Goal: Task Accomplishment & Management: Use online tool/utility

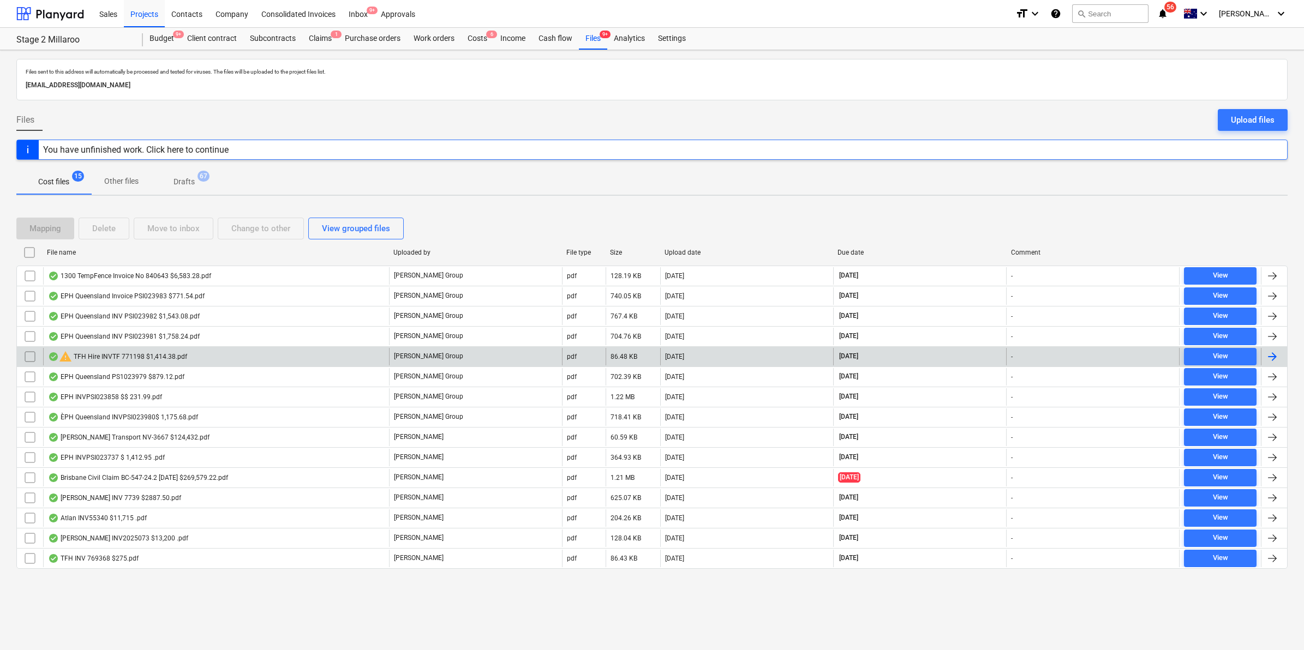
click at [148, 356] on div "warning TFH Hire INVTF 771198 $1,414.38.pdf" at bounding box center [117, 356] width 139 height 13
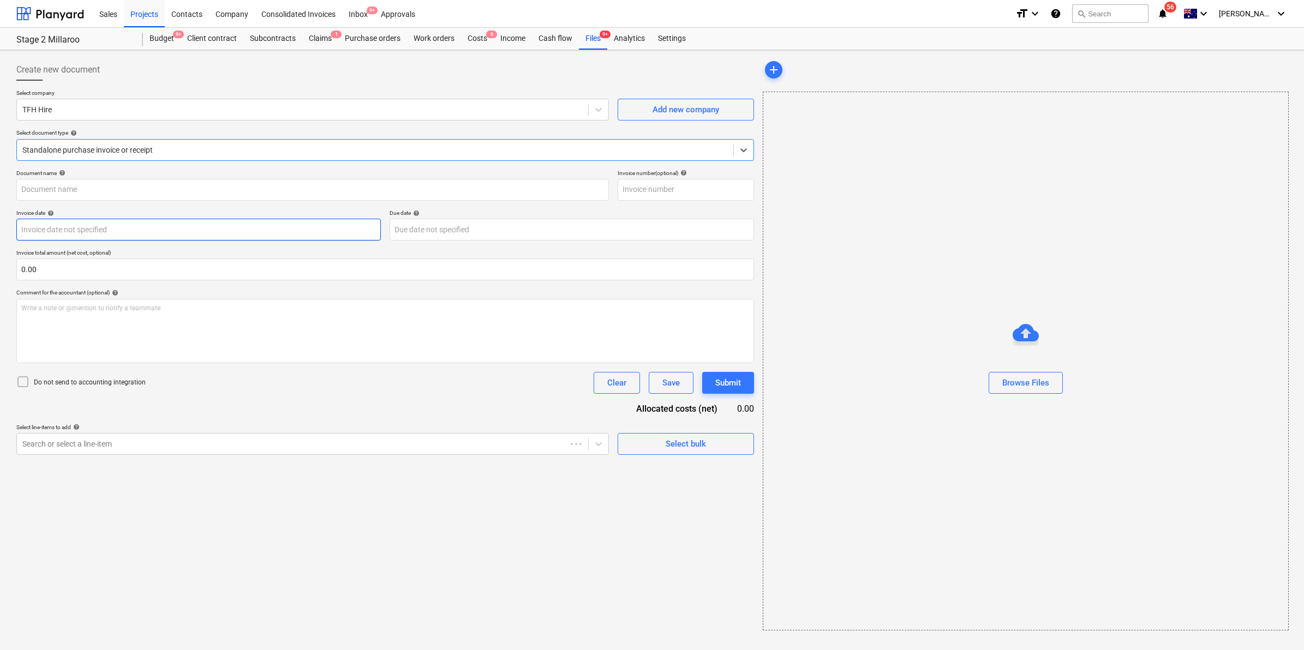
type input "771198"
type input "19 Jul 2025"
type input "31 Aug 2025"
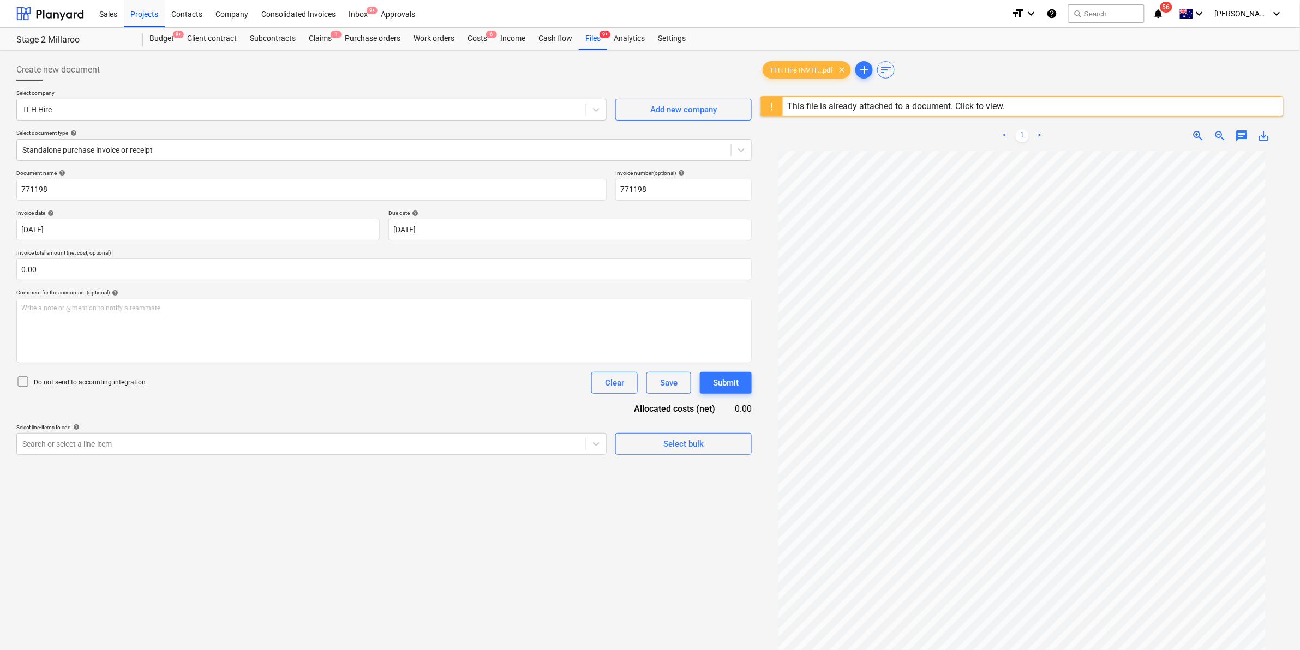
click at [830, 107] on div "This file is already attached to a document. Click to view." at bounding box center [896, 106] width 218 height 10
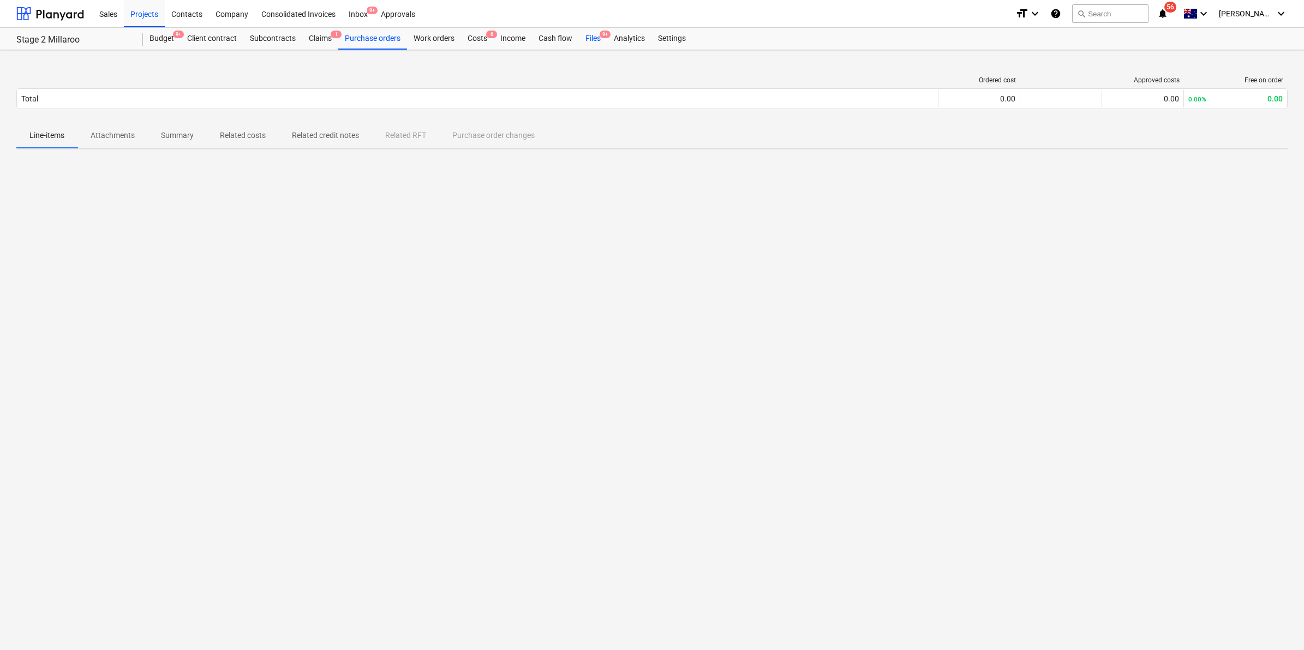
click at [592, 35] on div "Files 9+" at bounding box center [593, 39] width 28 height 22
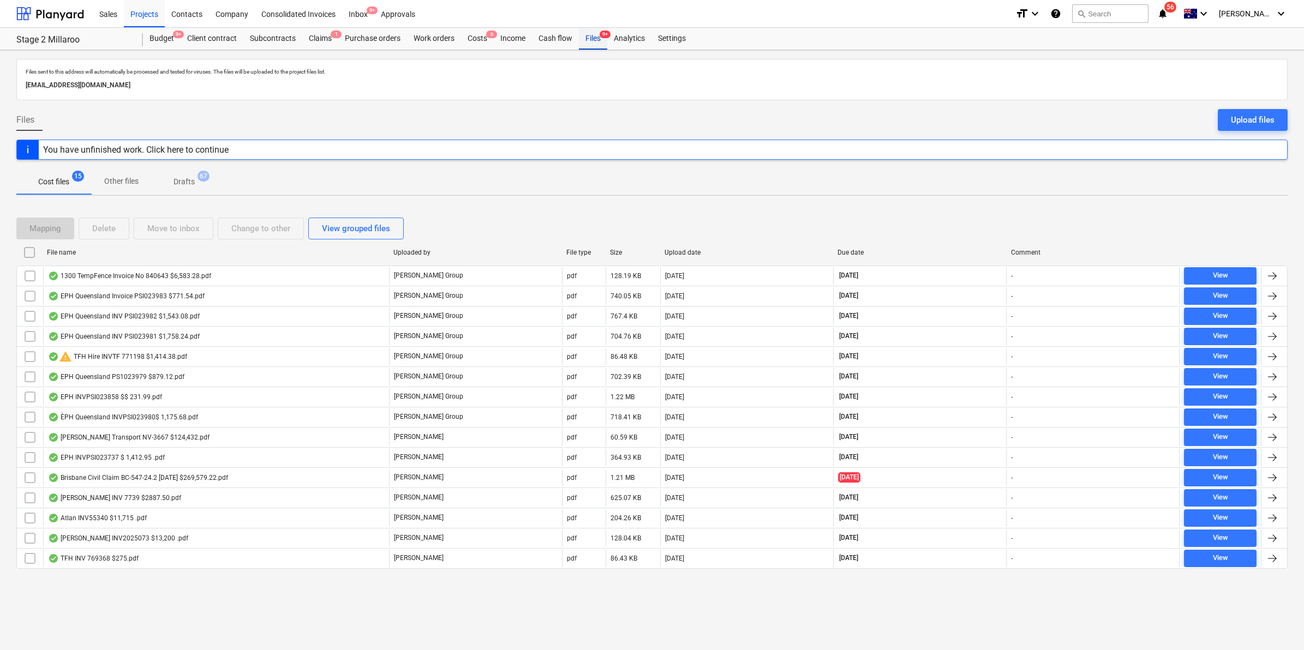
click at [594, 39] on div "Files 9+" at bounding box center [593, 39] width 28 height 22
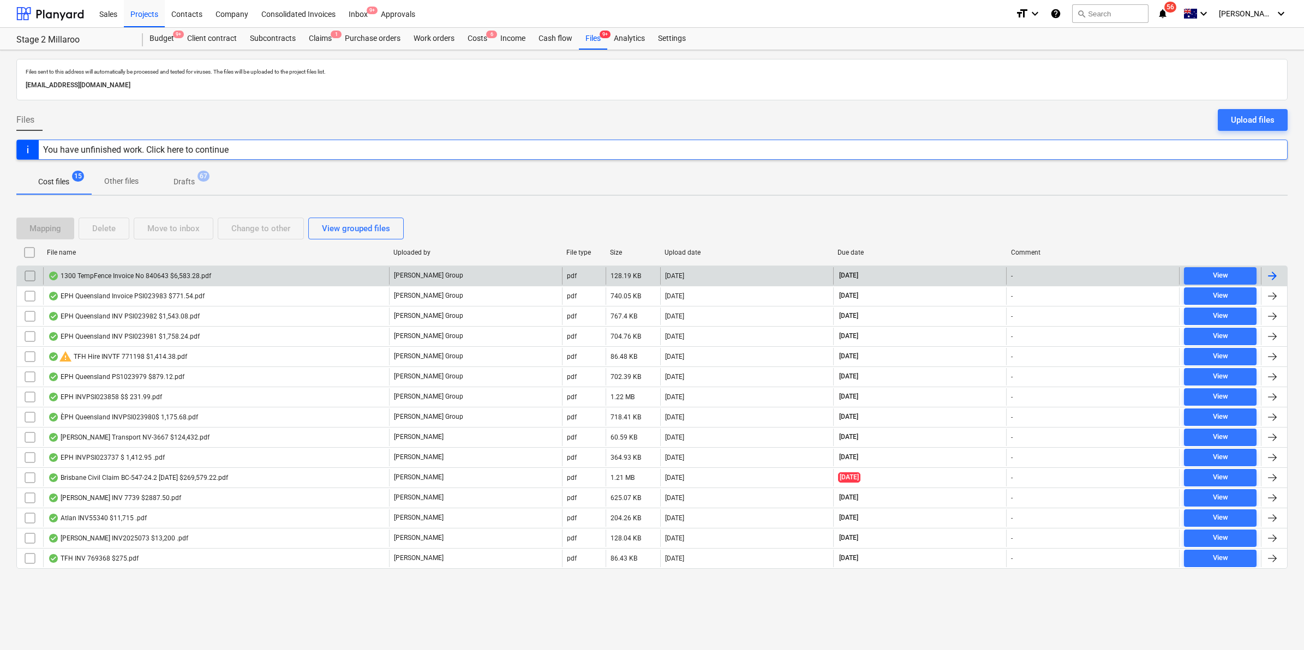
click at [171, 281] on div "1300 TempFence Invoice No 840643 $6,583.28.pdf" at bounding box center [216, 275] width 346 height 17
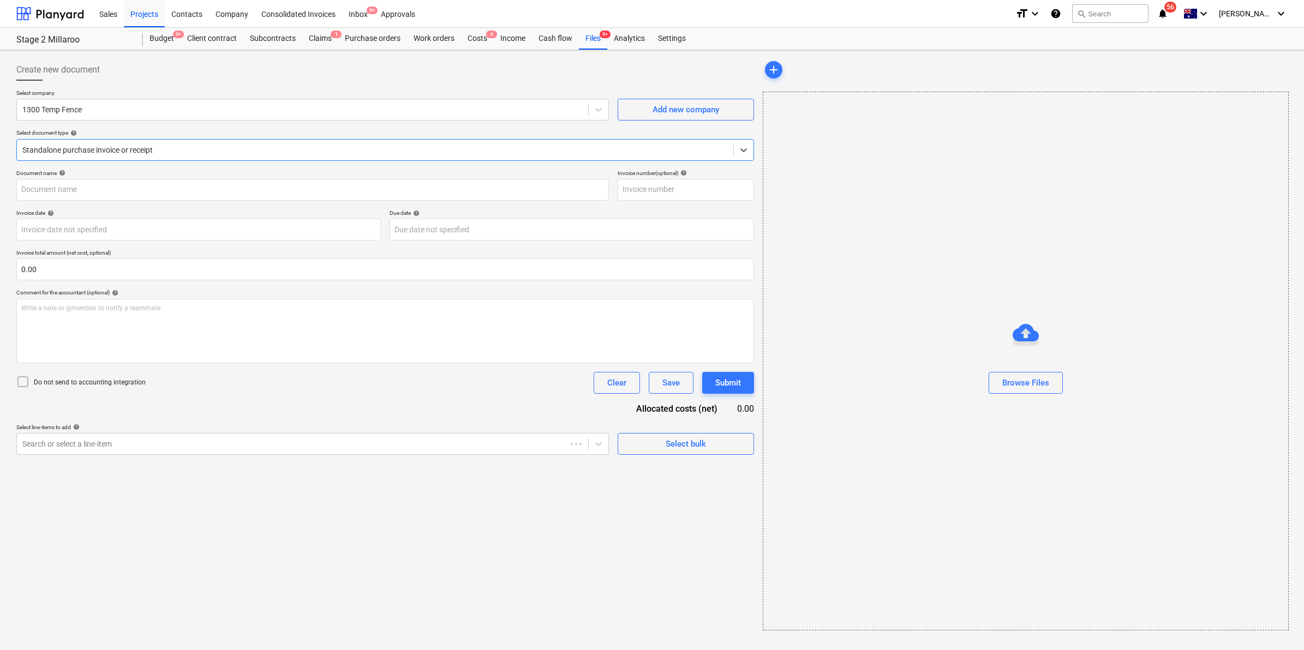
type input "840643"
type input "15 Jul 2025"
type input "31 Aug 2025"
click at [588, 42] on div "Files 9+" at bounding box center [593, 39] width 28 height 22
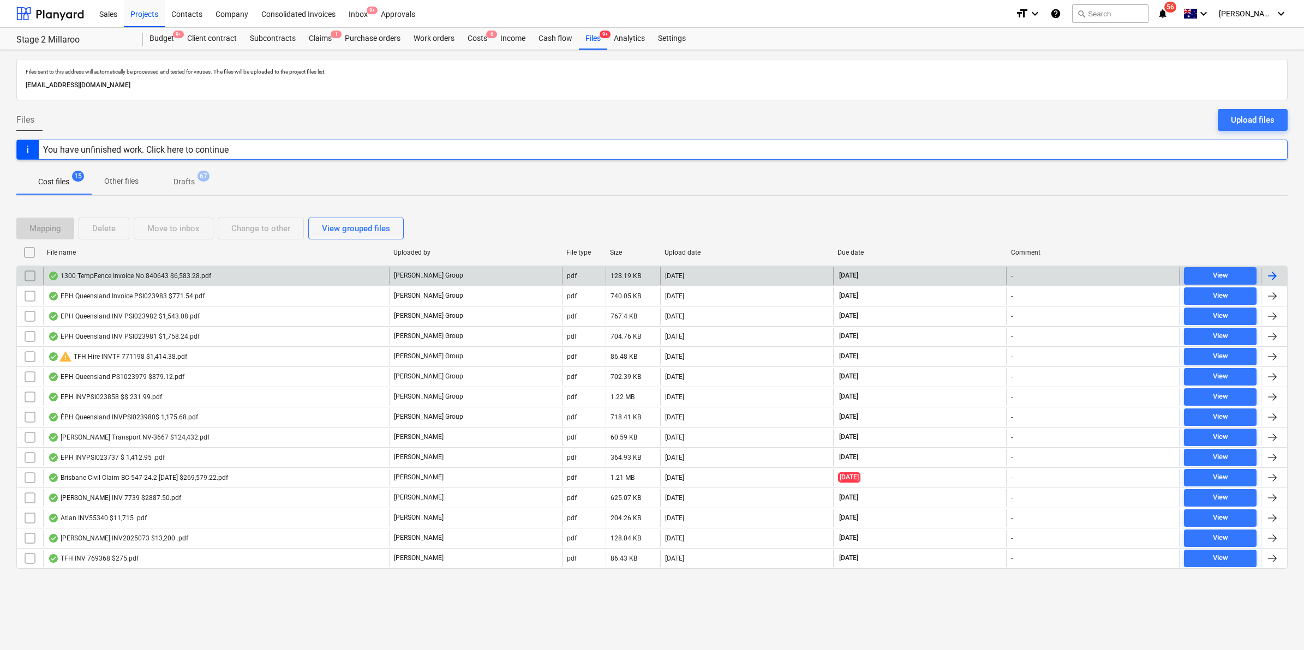
click at [121, 280] on div "1300 TempFence Invoice No 840643 $6,583.28.pdf" at bounding box center [129, 276] width 163 height 9
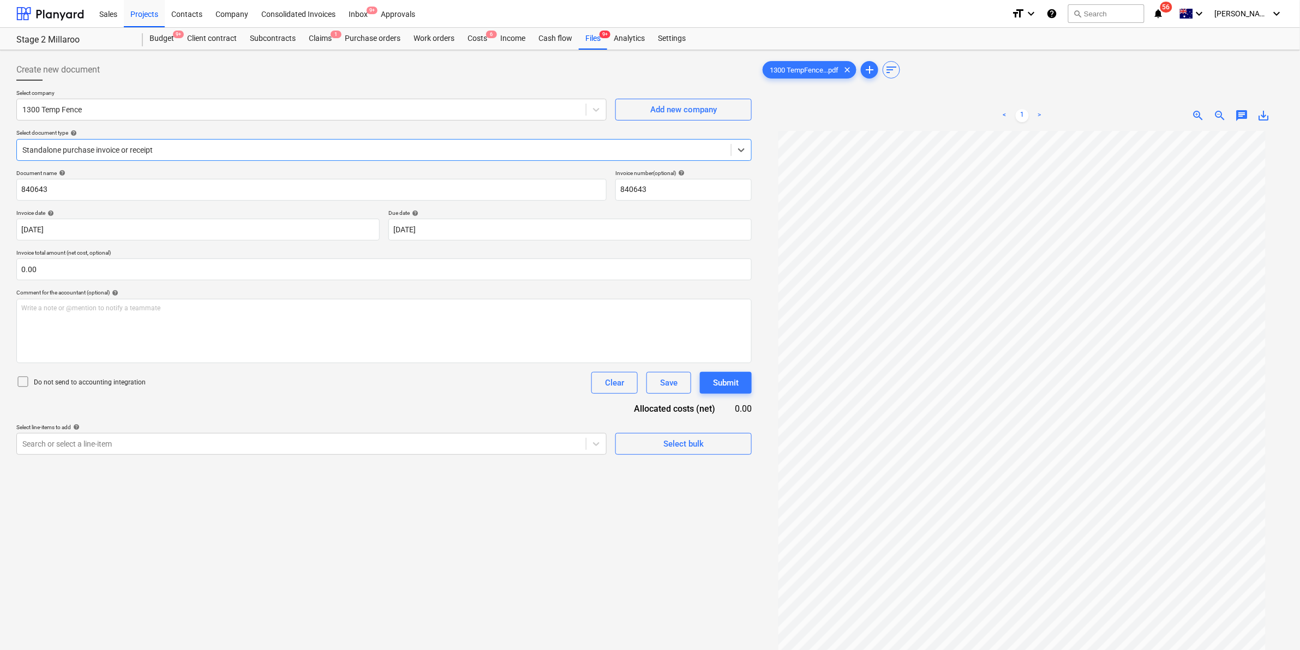
scroll to position [70, 0]
click at [128, 151] on div at bounding box center [373, 150] width 703 height 11
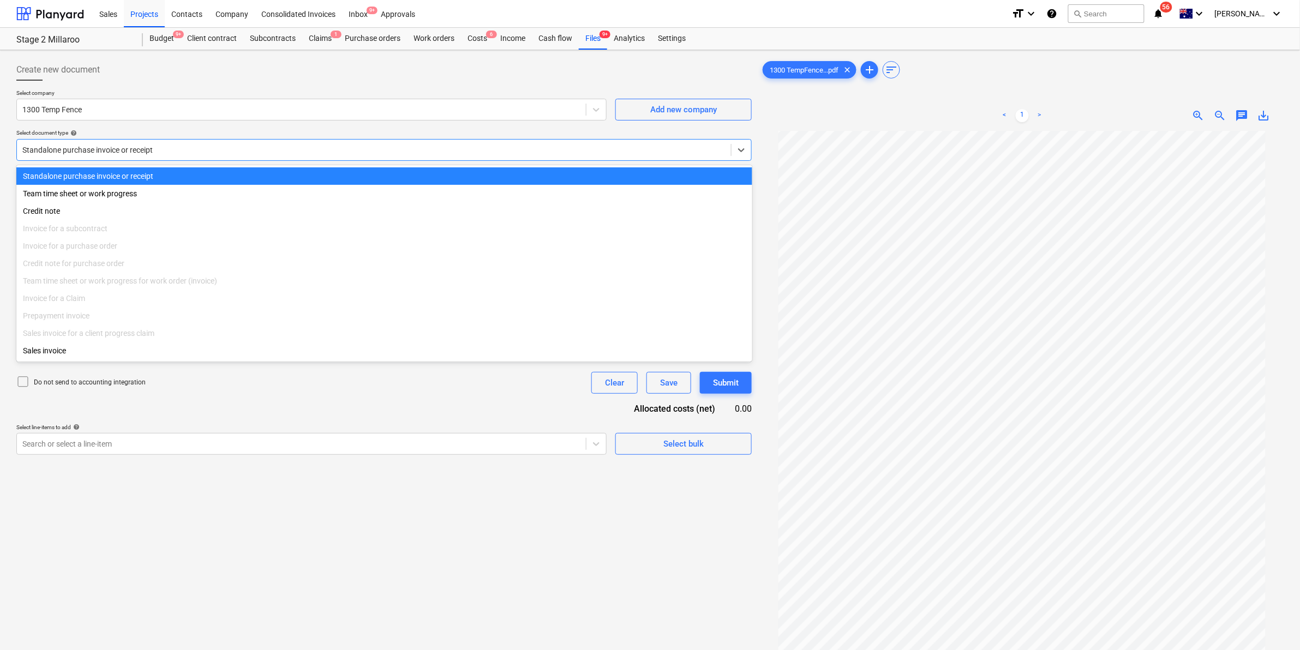
click at [129, 151] on div at bounding box center [373, 150] width 703 height 11
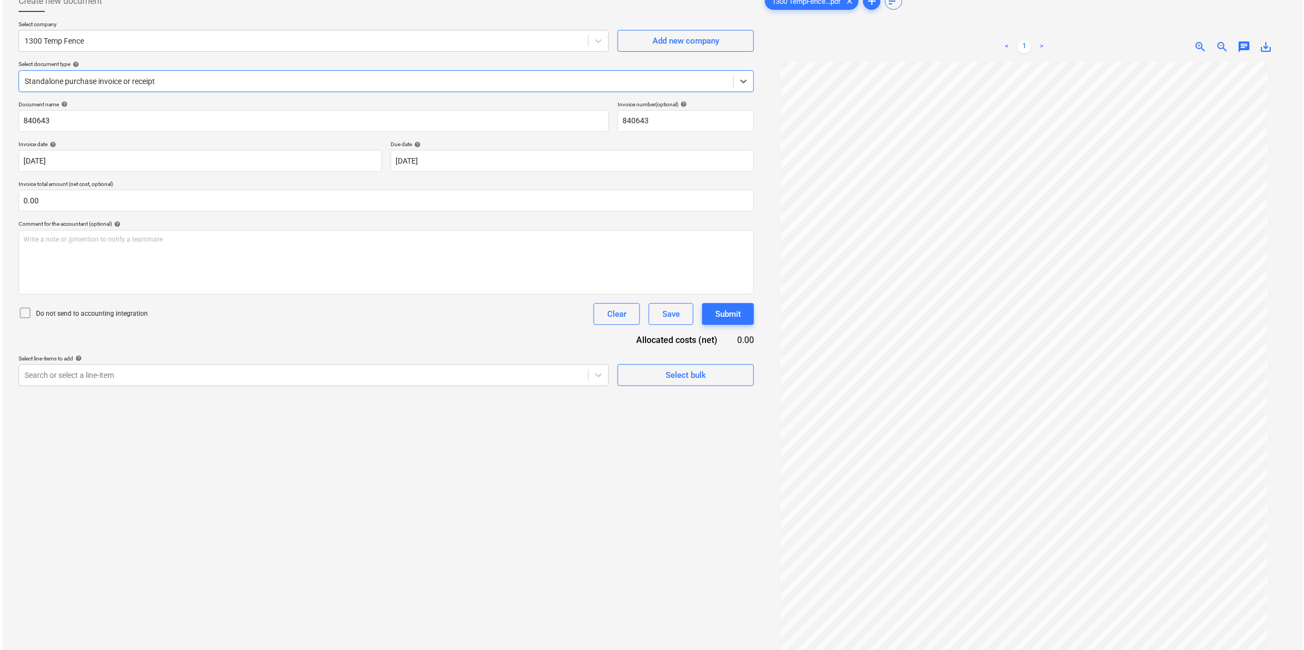
scroll to position [0, 0]
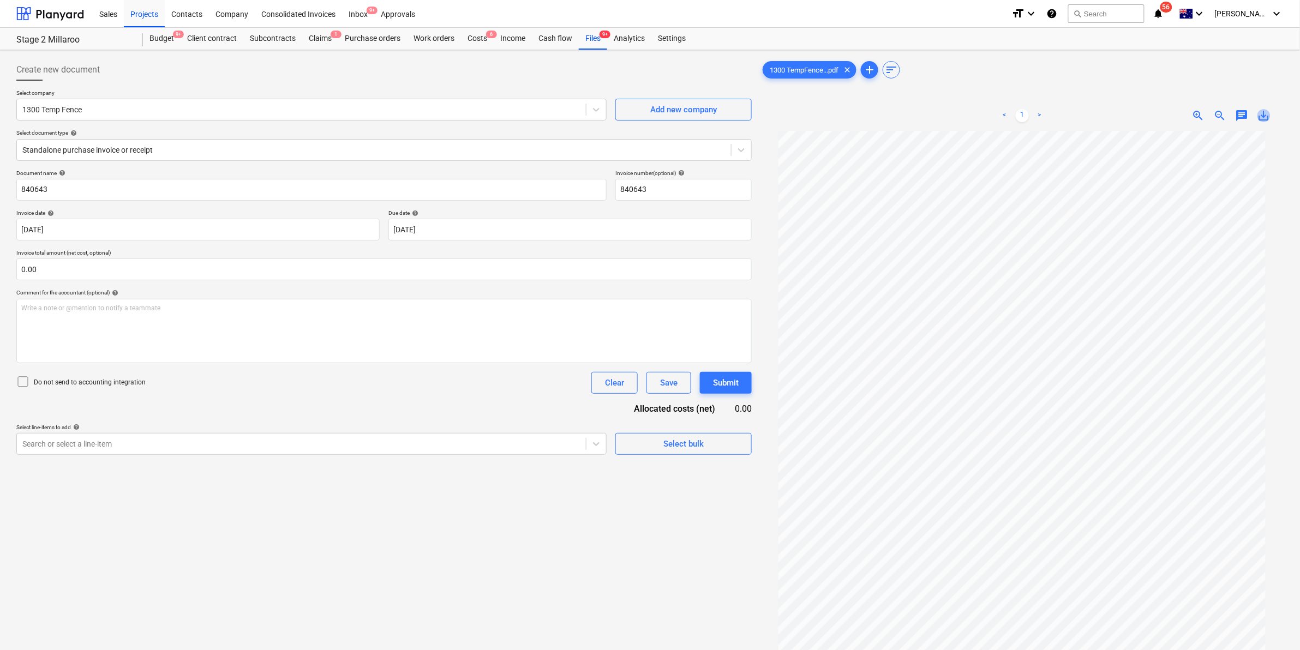
click at [1261, 116] on span "save_alt" at bounding box center [1263, 115] width 13 height 13
click at [697, 82] on div at bounding box center [383, 85] width 735 height 9
click at [593, 33] on div "Files 9+" at bounding box center [593, 39] width 28 height 22
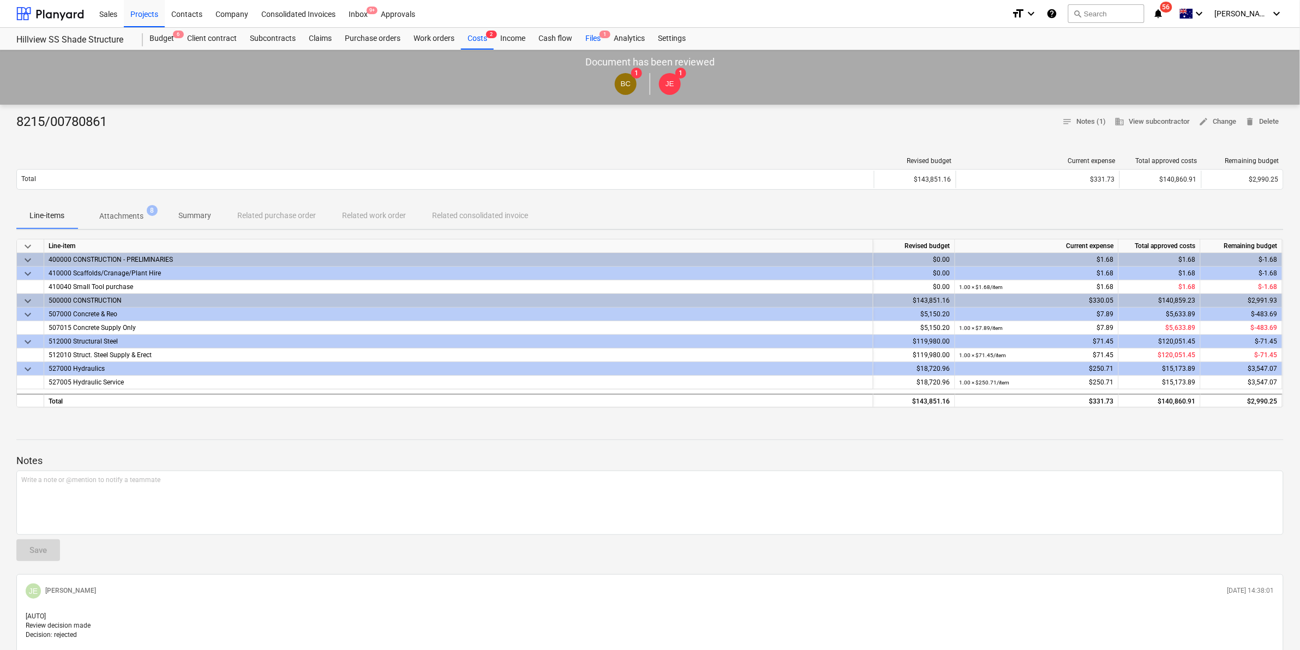
click at [587, 34] on div "Files 1" at bounding box center [593, 39] width 28 height 22
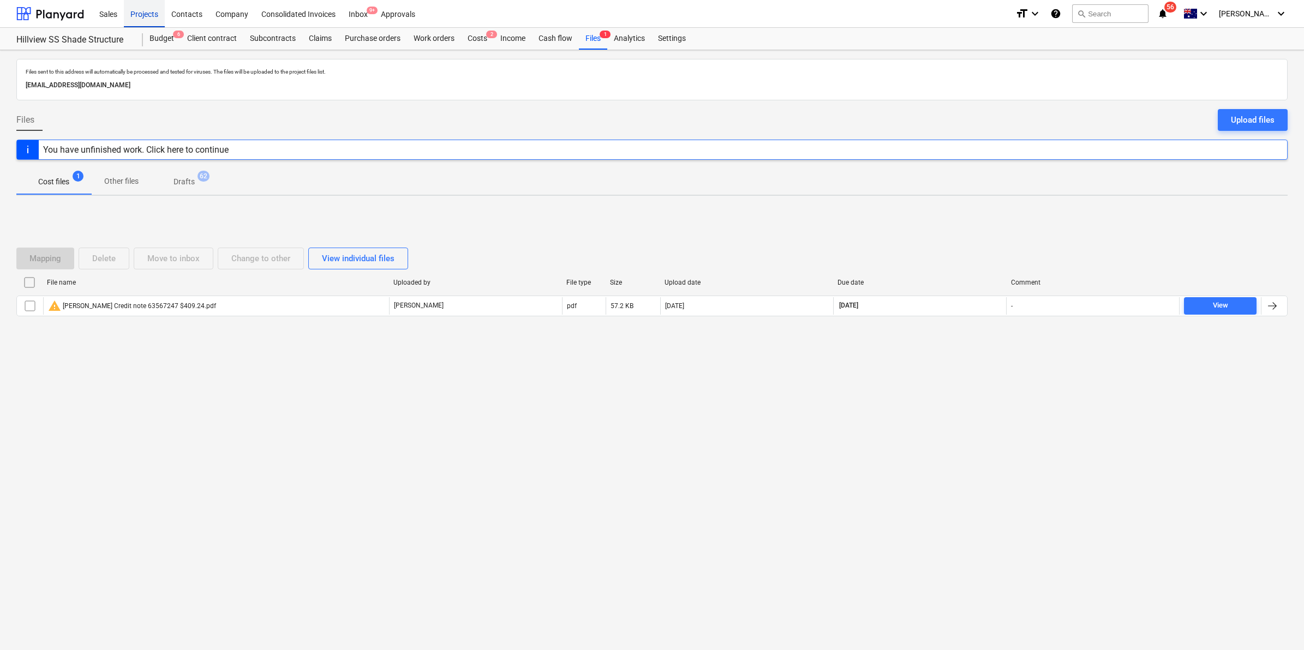
click at [139, 4] on div "Projects" at bounding box center [144, 13] width 41 height 28
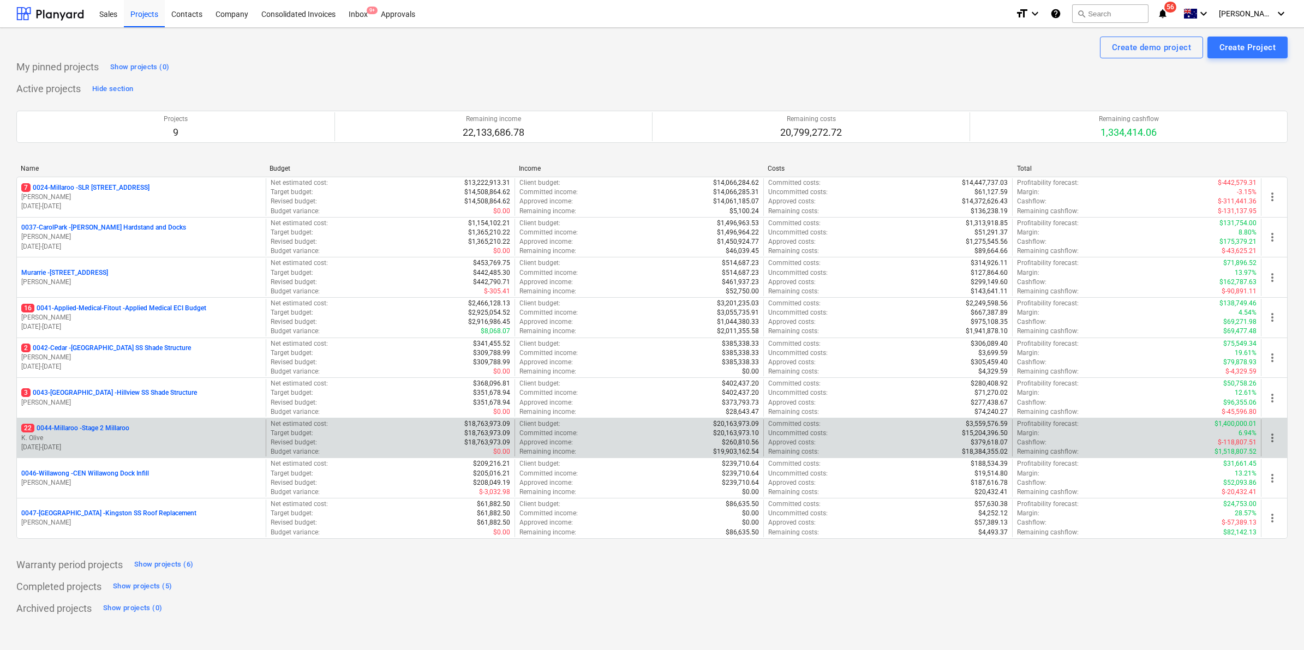
click at [100, 431] on p "22 0044-Millaroo - Stage 2 Millaroo" at bounding box center [75, 428] width 108 height 9
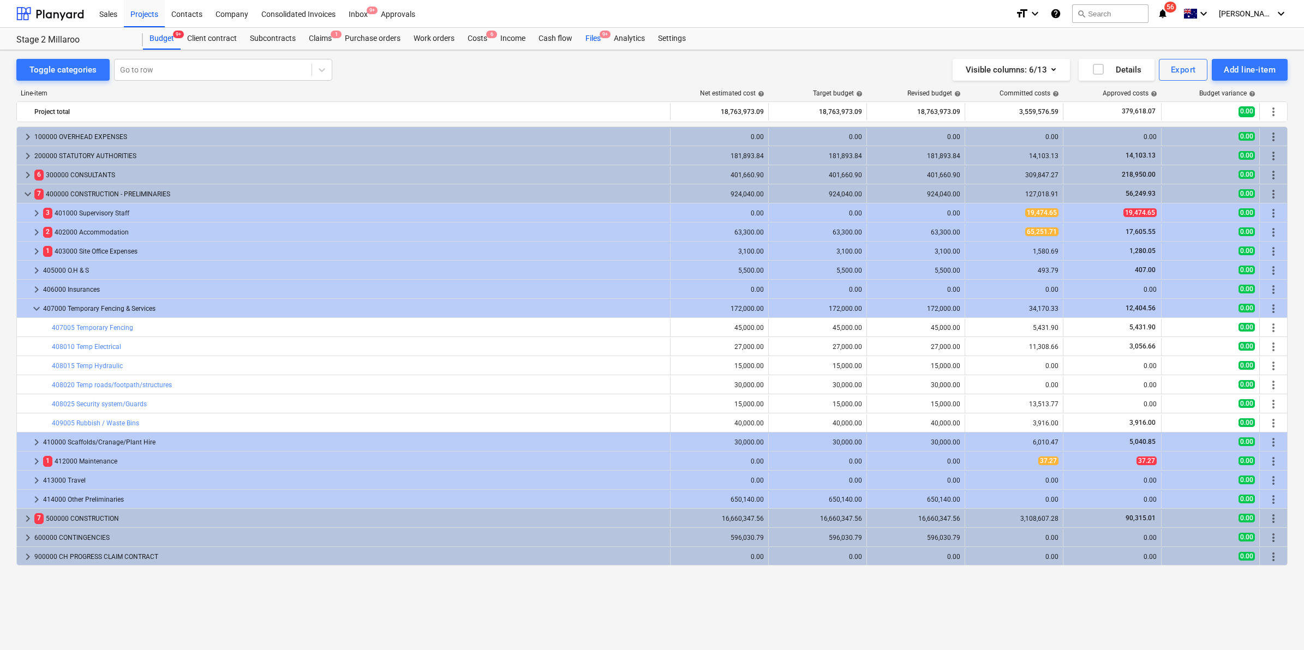
click at [594, 34] on div "Files 9+" at bounding box center [593, 39] width 28 height 22
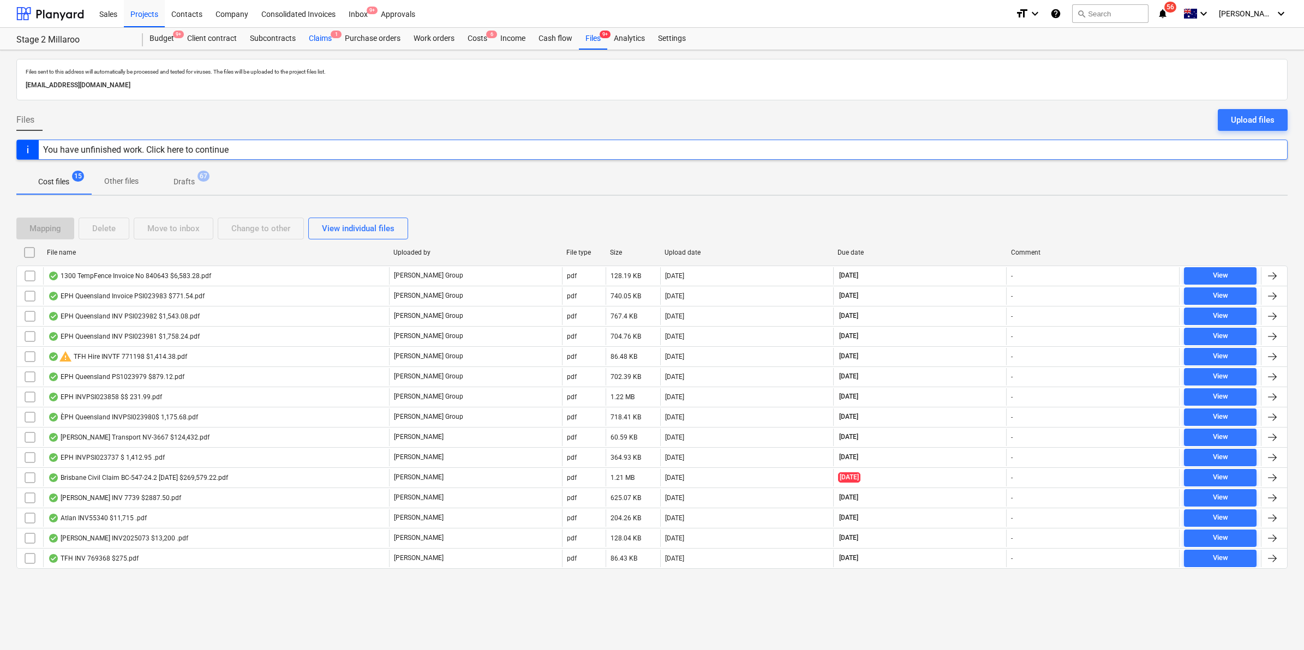
click at [323, 41] on div "Claims 1" at bounding box center [320, 39] width 36 height 22
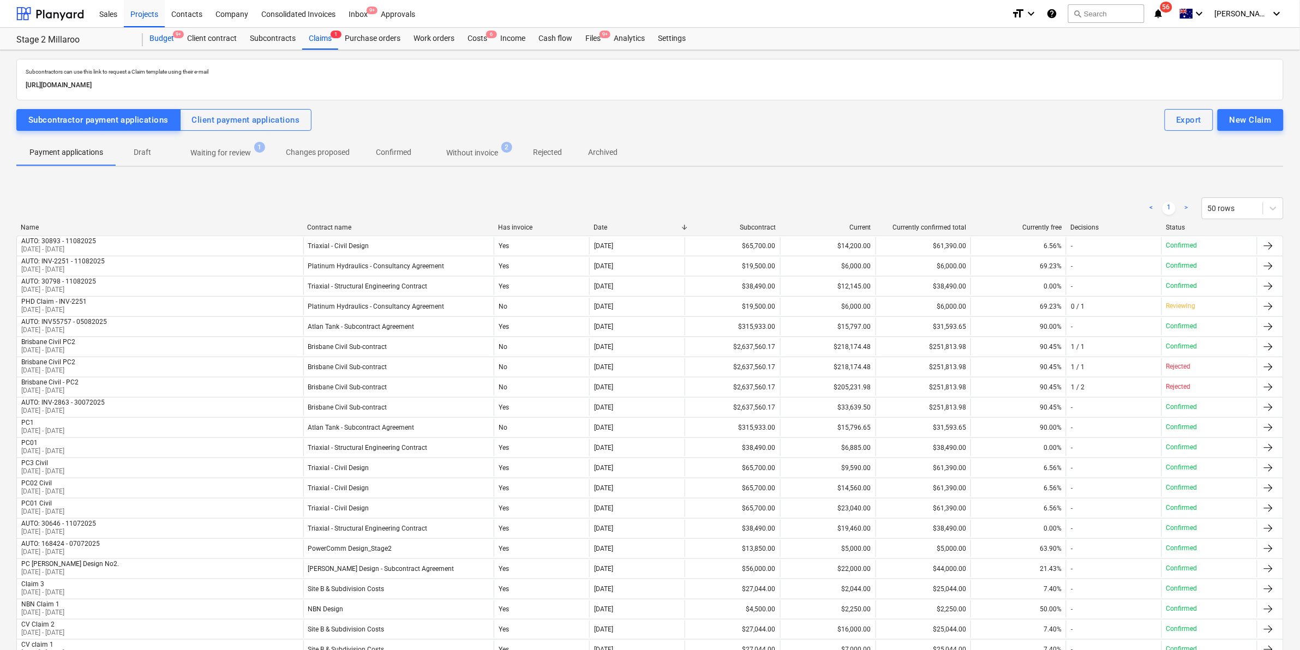
click at [159, 31] on div "Budget 9+" at bounding box center [162, 39] width 38 height 22
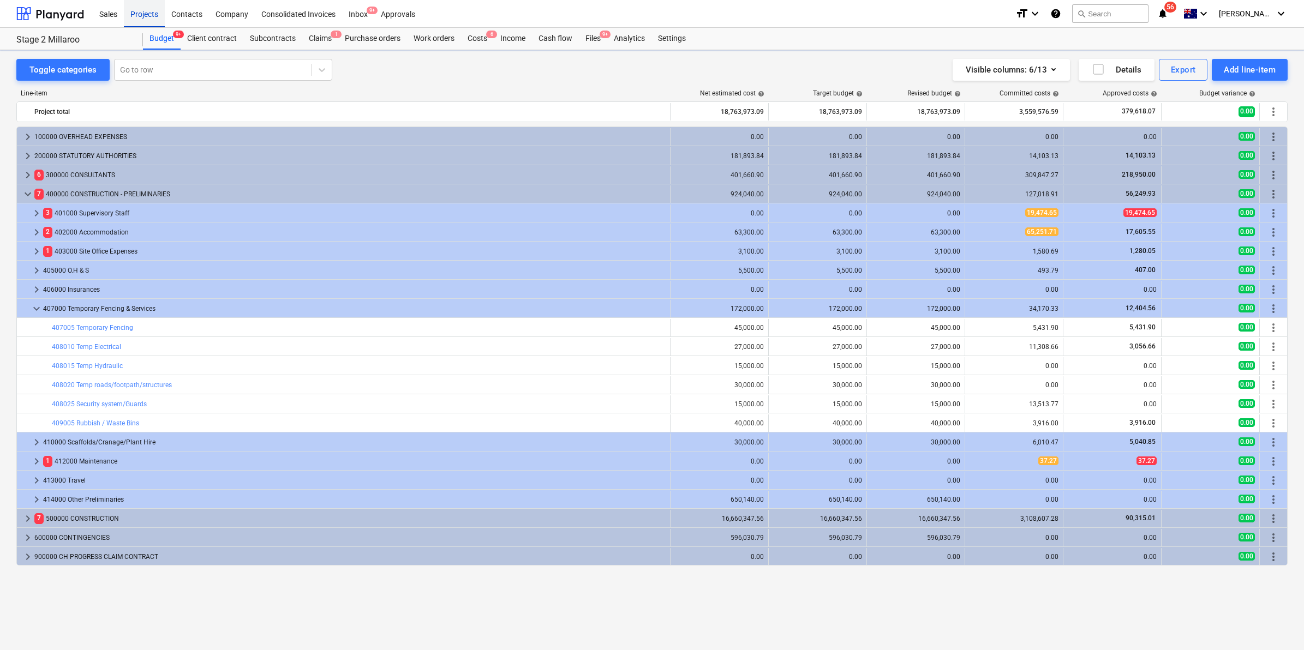
click at [137, 7] on div "Projects" at bounding box center [144, 13] width 41 height 28
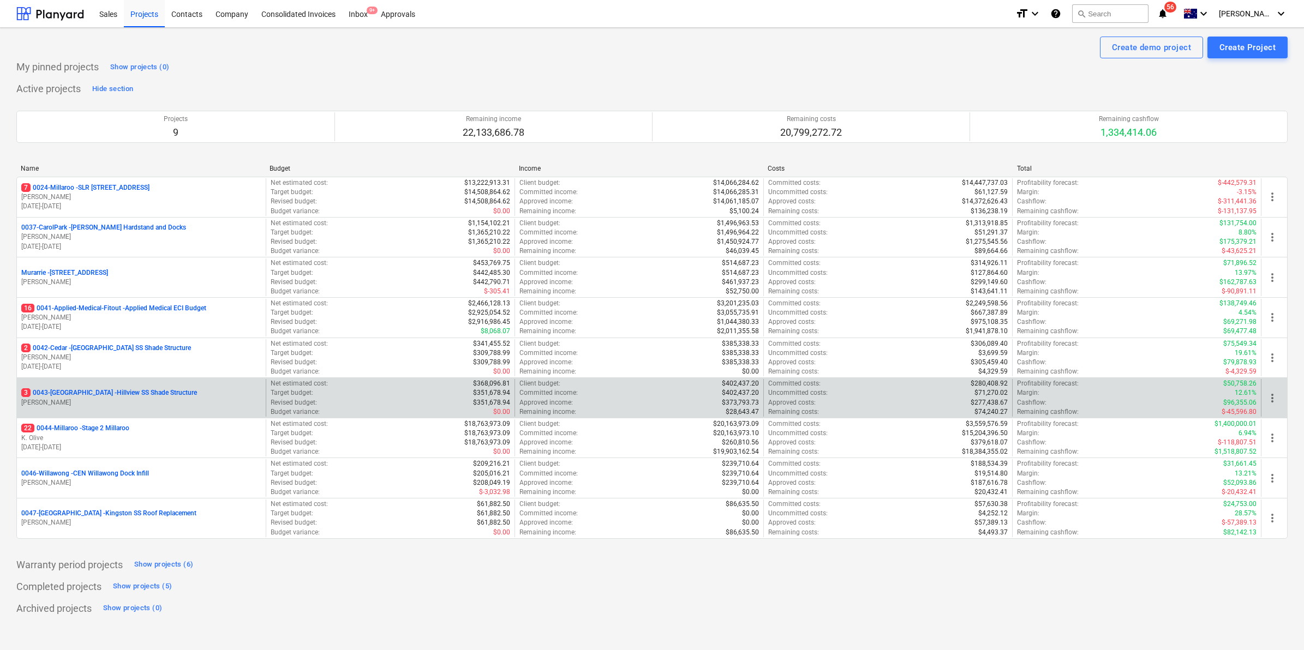
click at [121, 391] on p "3 0043-[GEOGRAPHIC_DATA] - [GEOGRAPHIC_DATA] [GEOGRAPHIC_DATA] Shade Structure" at bounding box center [109, 392] width 176 height 9
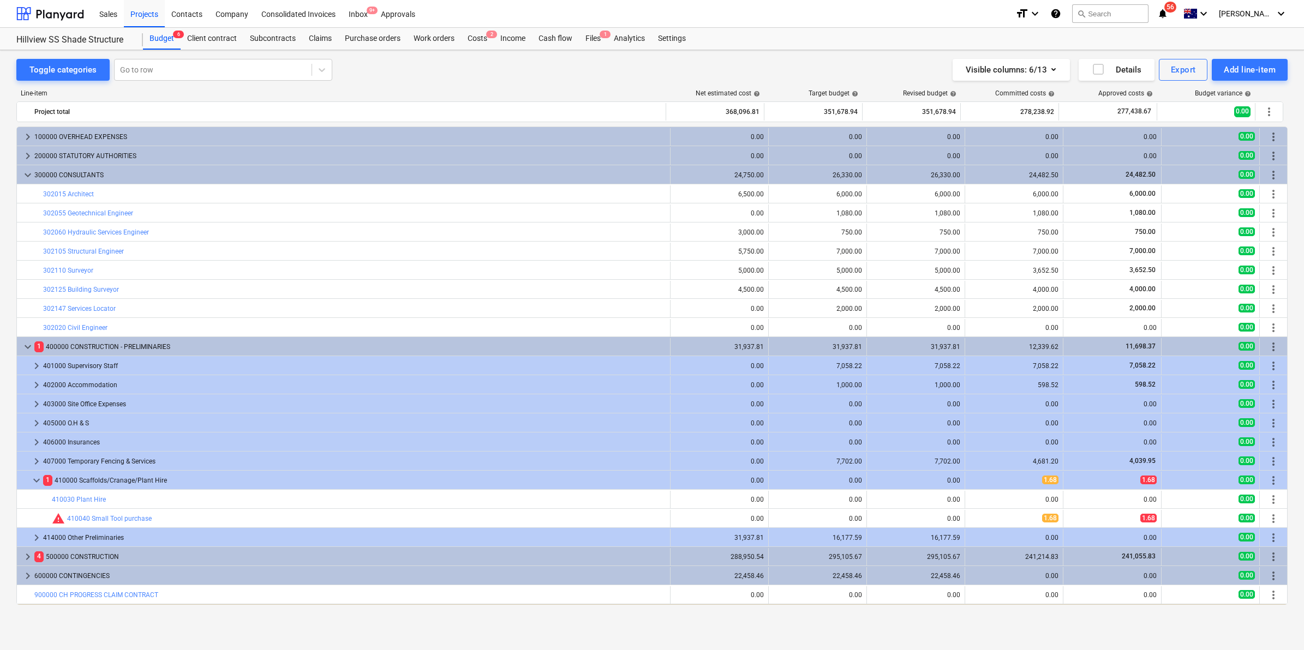
scroll to position [17, 0]
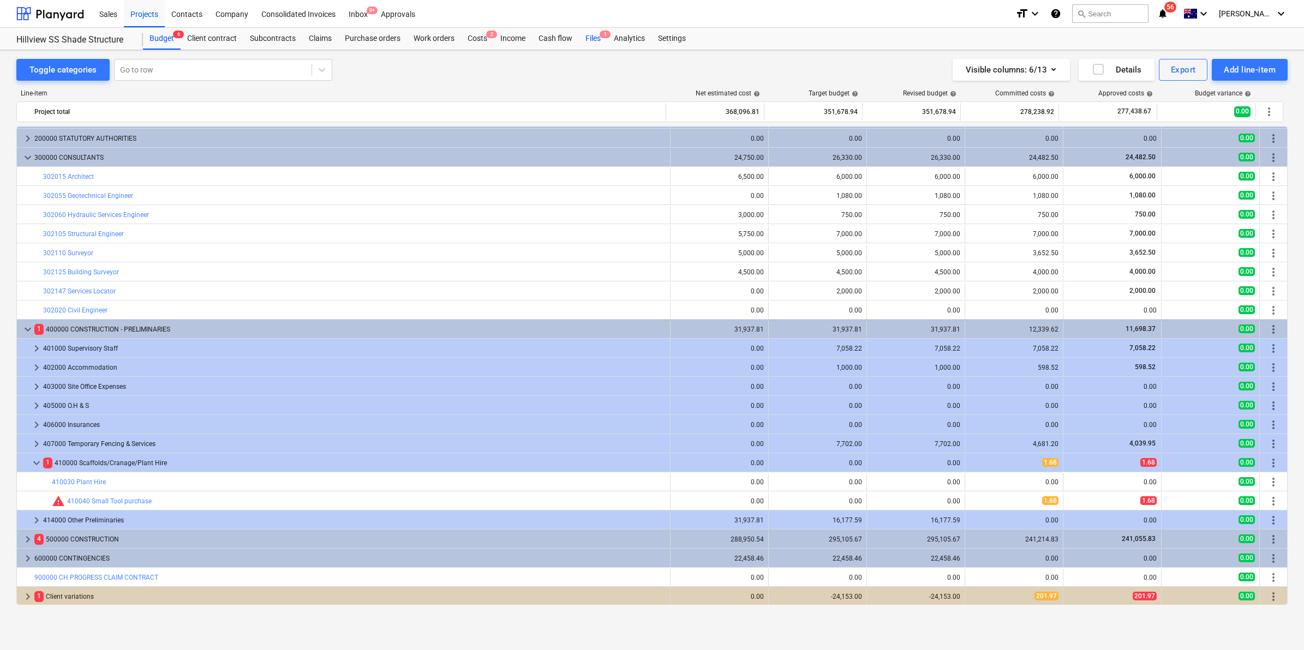
click at [587, 37] on div "Files 1" at bounding box center [593, 39] width 28 height 22
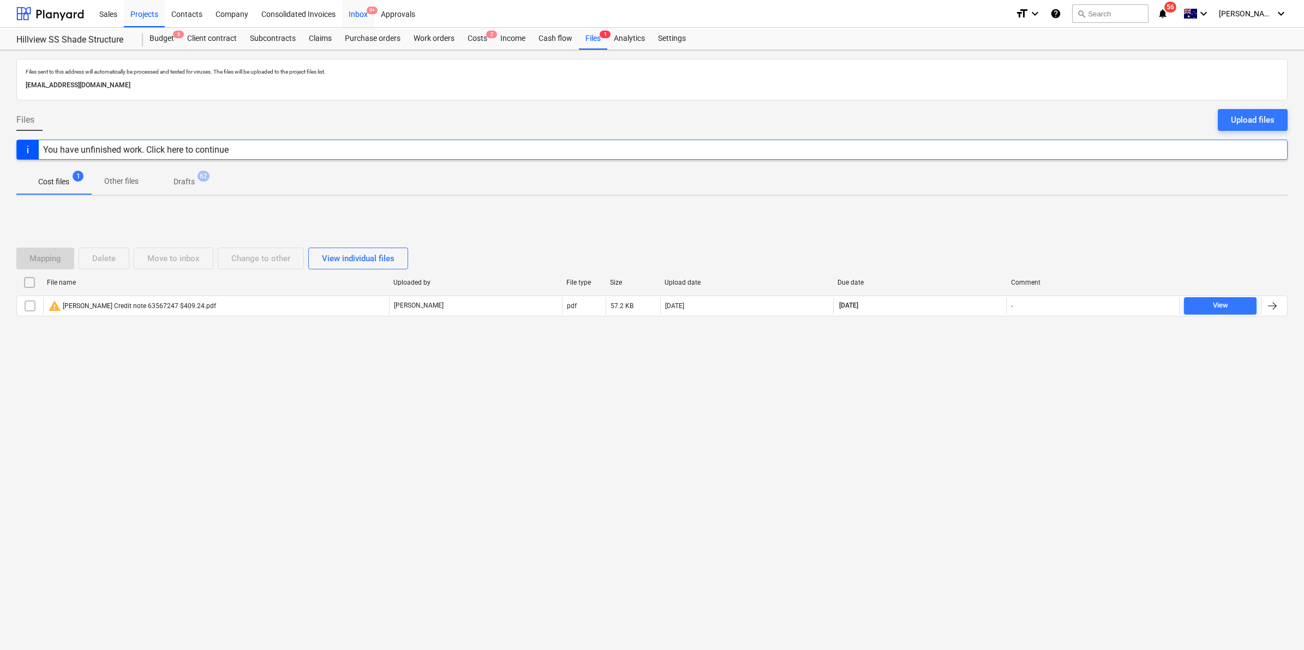
click at [369, 13] on span "9+" at bounding box center [372, 11] width 11 height 8
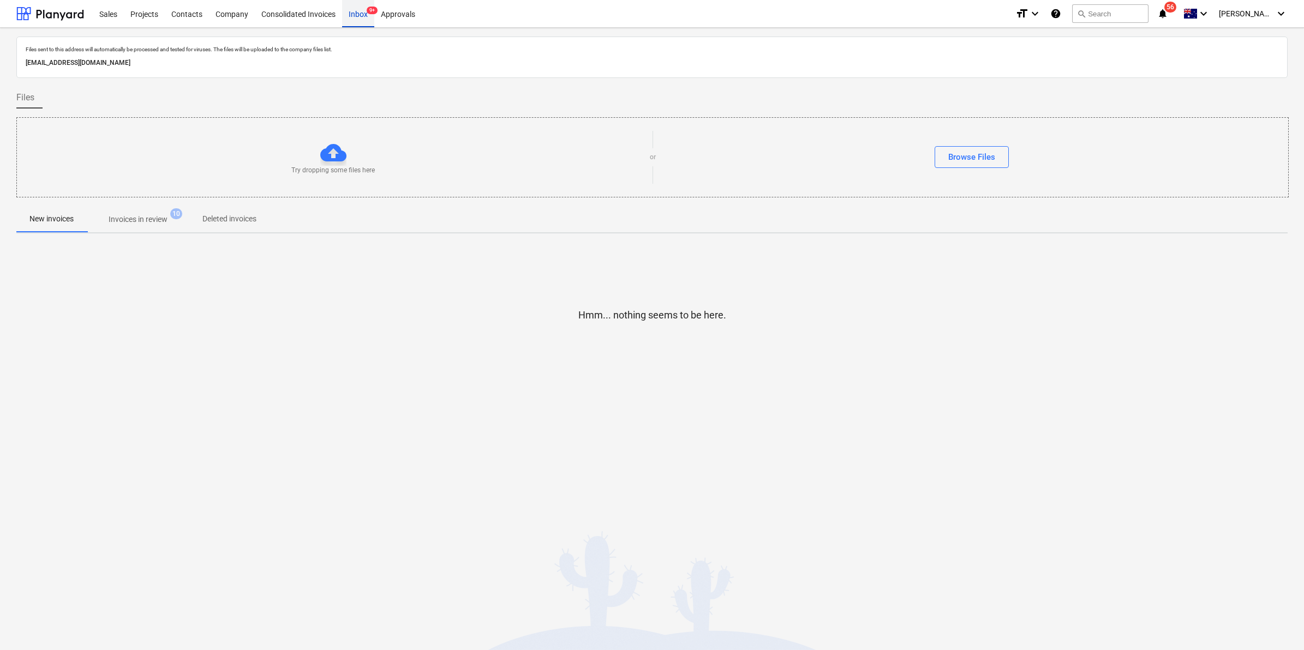
click at [358, 14] on div "Inbox 9+" at bounding box center [358, 13] width 32 height 28
drag, startPoint x: 134, startPoint y: 7, endPoint x: 127, endPoint y: 9, distance: 7.6
click at [134, 8] on div "Projects" at bounding box center [144, 13] width 41 height 28
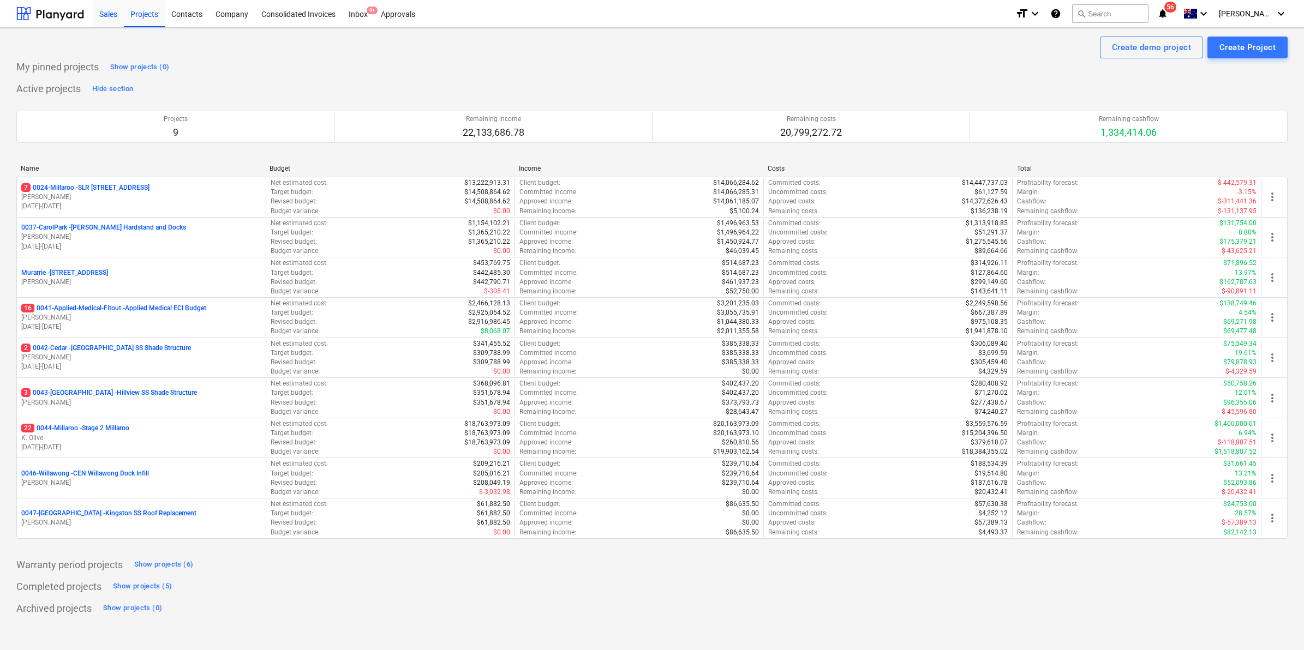
click at [100, 11] on div "Sales" at bounding box center [108, 13] width 31 height 28
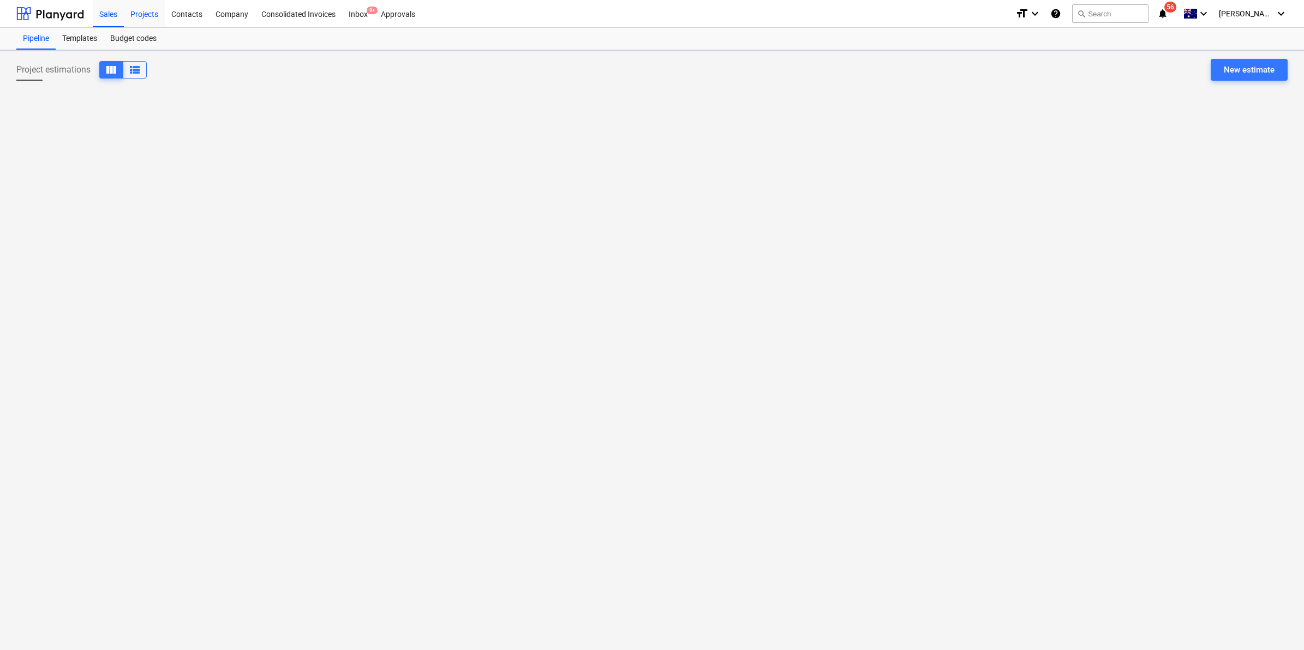
click at [163, 8] on div "Projects" at bounding box center [144, 13] width 41 height 28
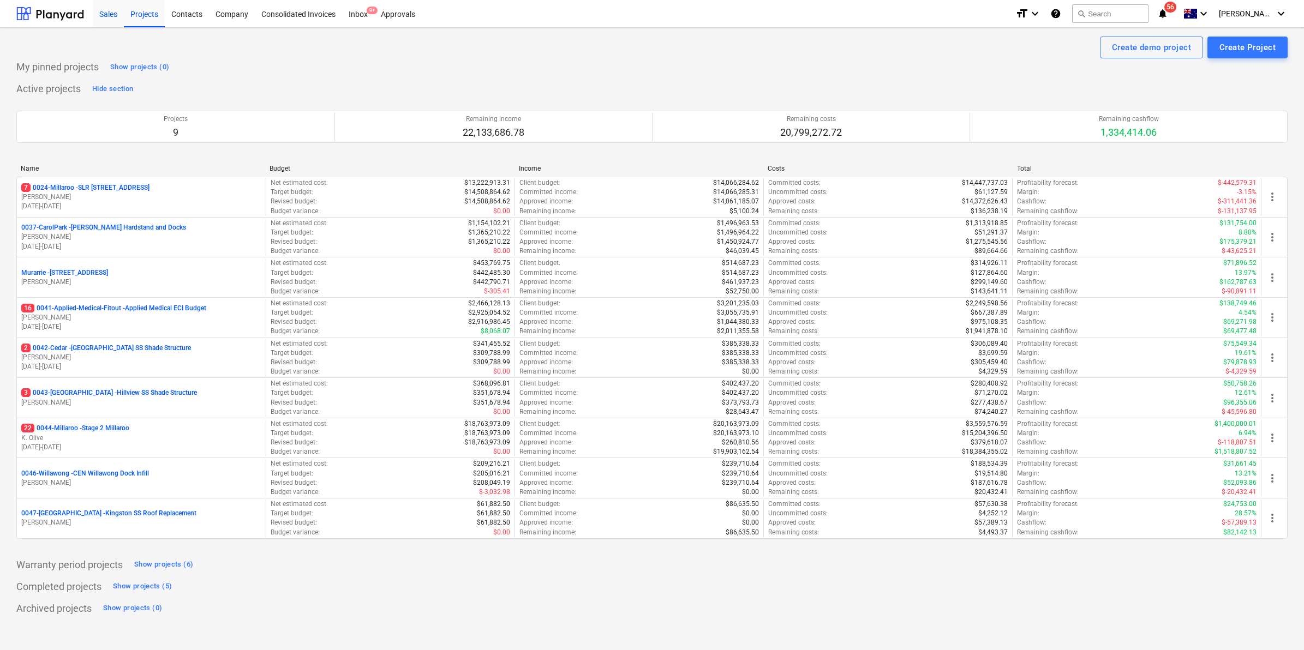
click at [116, 4] on div "Sales" at bounding box center [108, 13] width 31 height 28
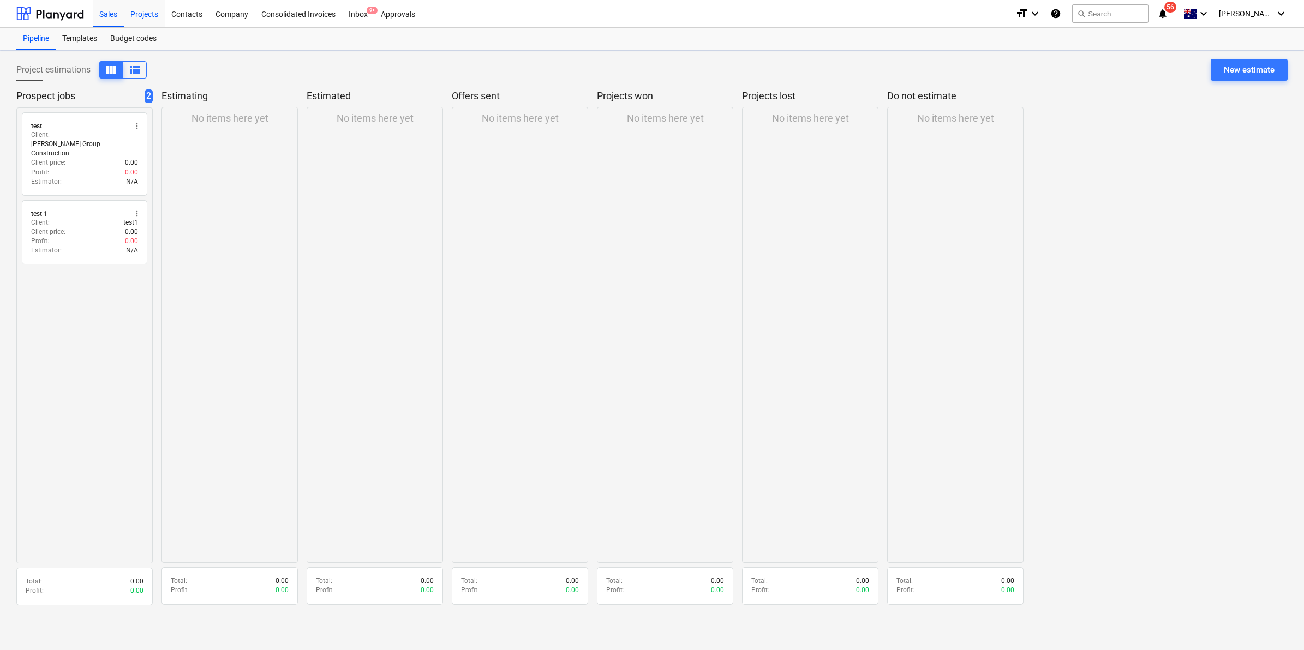
click at [143, 5] on div "Projects" at bounding box center [144, 13] width 41 height 28
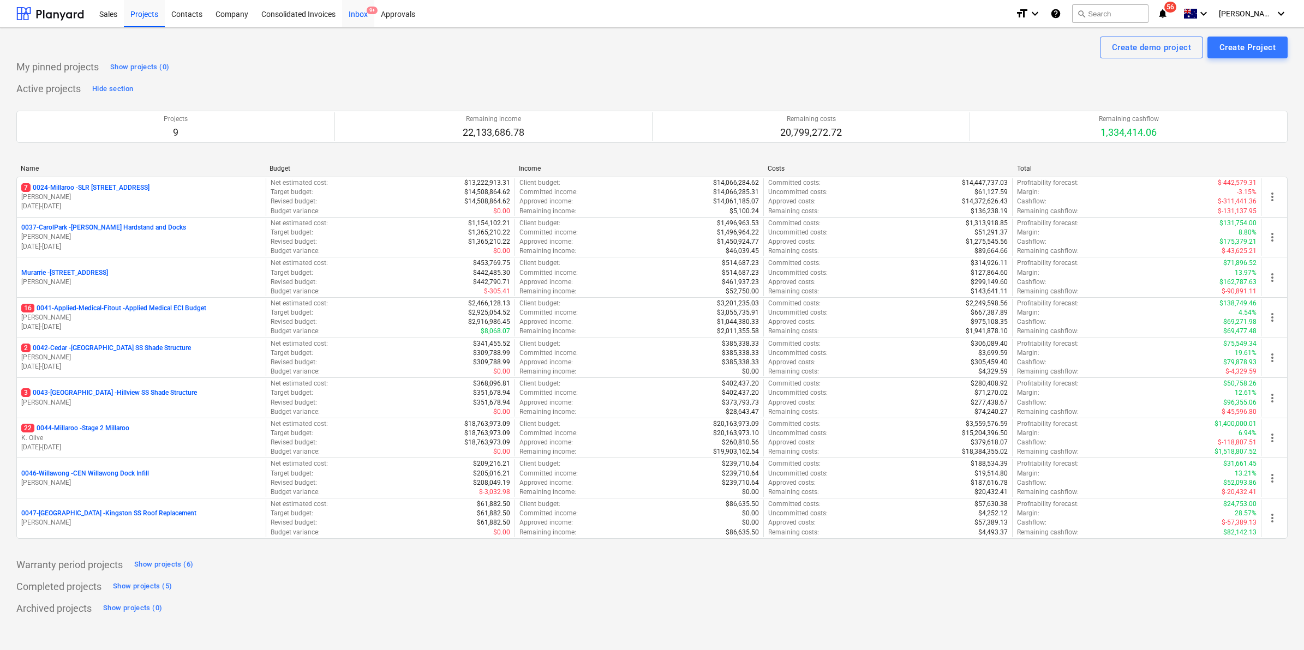
click at [364, 14] on div "Inbox 9+" at bounding box center [358, 13] width 32 height 28
